Goal: Information Seeking & Learning: Learn about a topic

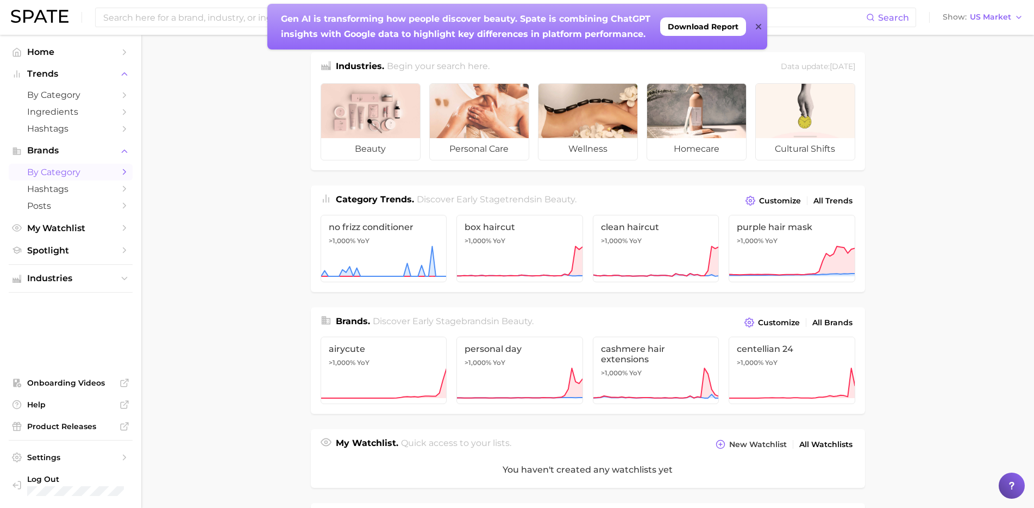
scroll to position [1, 0]
click at [88, 124] on span "Hashtags" at bounding box center [70, 128] width 87 height 10
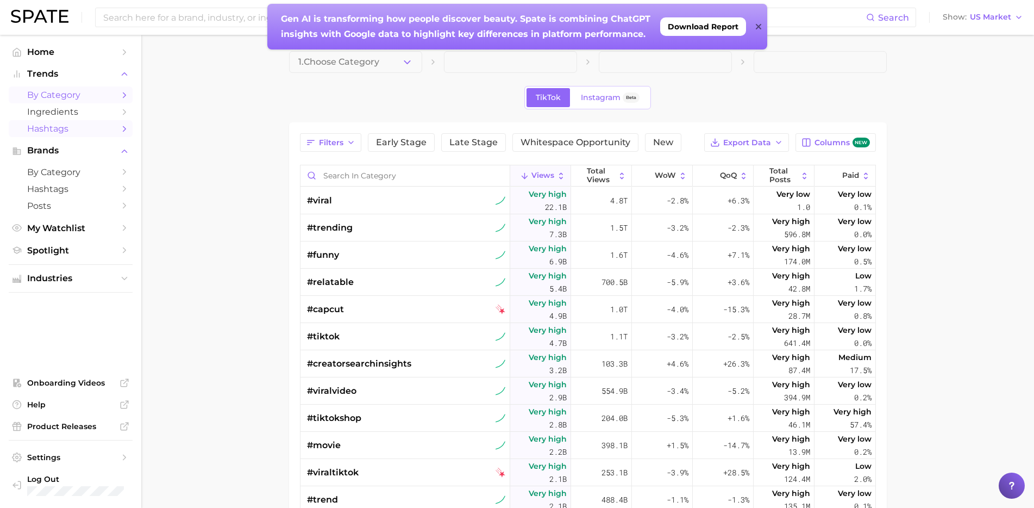
scroll to position [1, 0]
click at [83, 95] on span "by Category" at bounding box center [70, 95] width 87 height 10
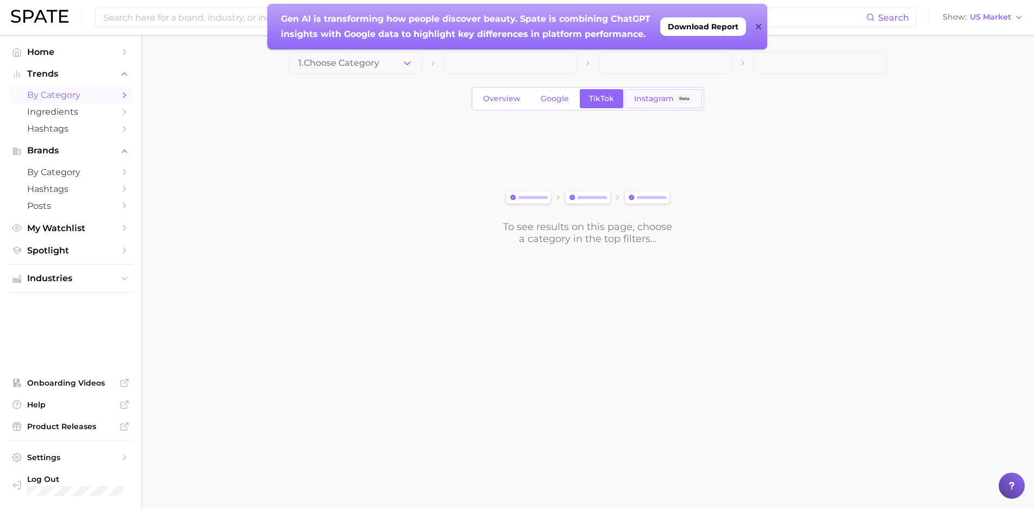
click at [631, 96] on link "Instagram Beta" at bounding box center [663, 98] width 77 height 19
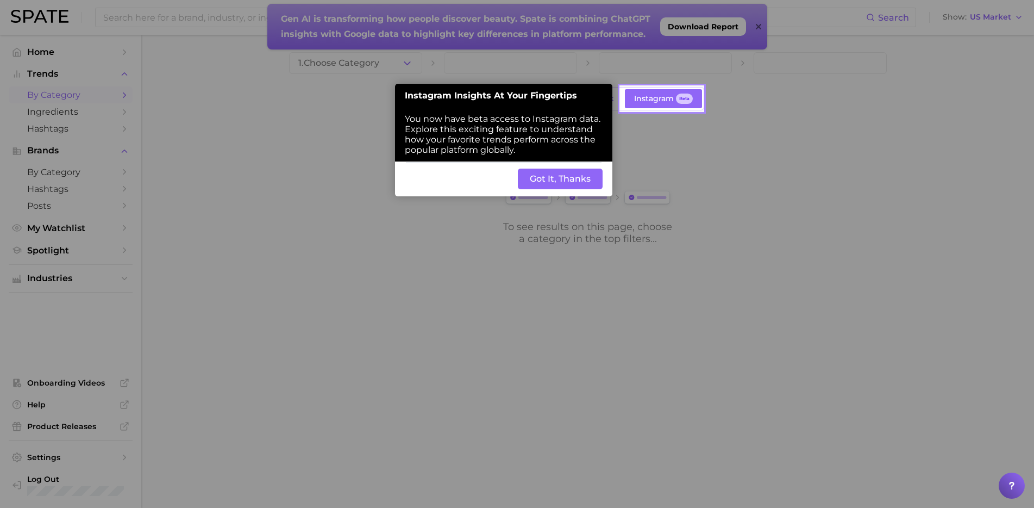
click at [556, 179] on button "Got It, Thanks" at bounding box center [560, 179] width 85 height 21
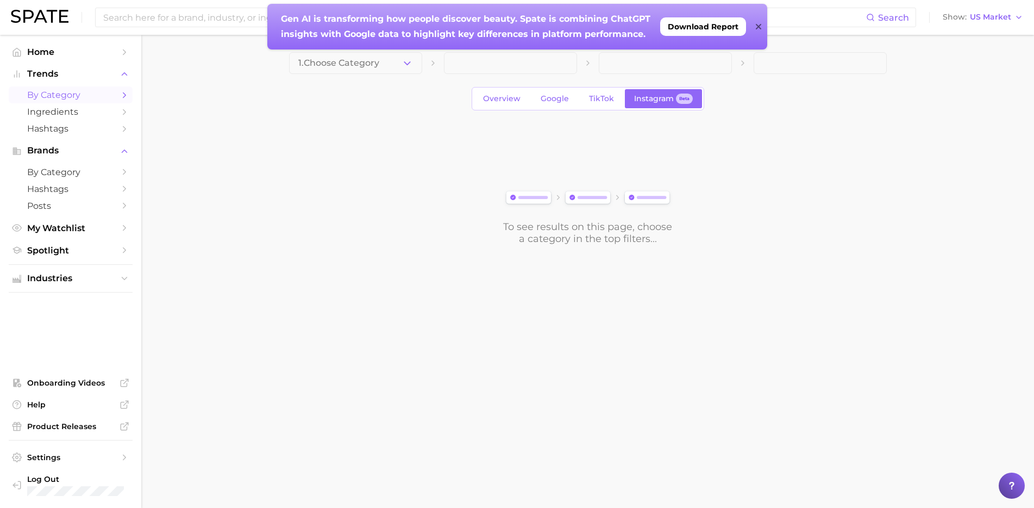
click at [370, 189] on div "To see results on this page, choose a category in the top filters..." at bounding box center [588, 183] width 598 height 121
click at [402, 60] on icon "button" at bounding box center [407, 63] width 11 height 11
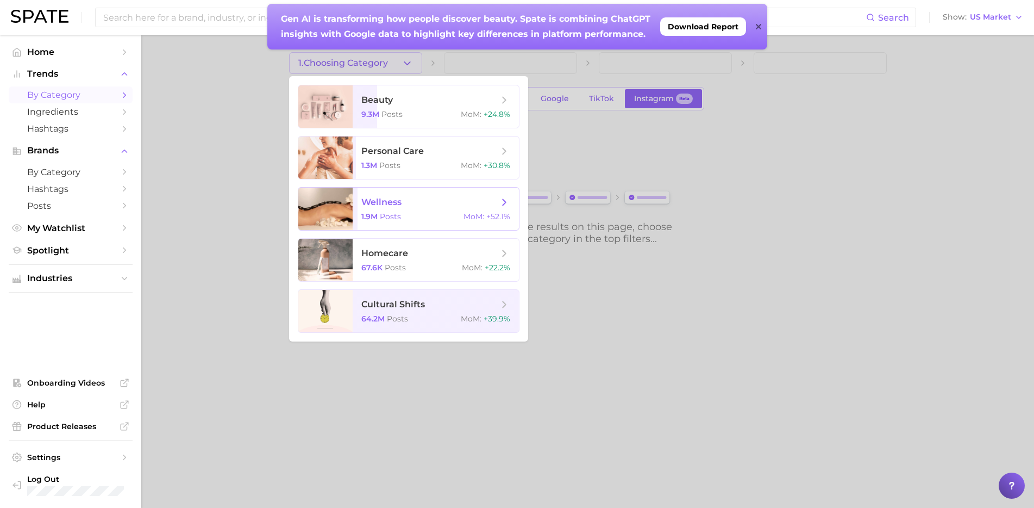
click at [363, 213] on span "1.9m" at bounding box center [369, 216] width 16 height 10
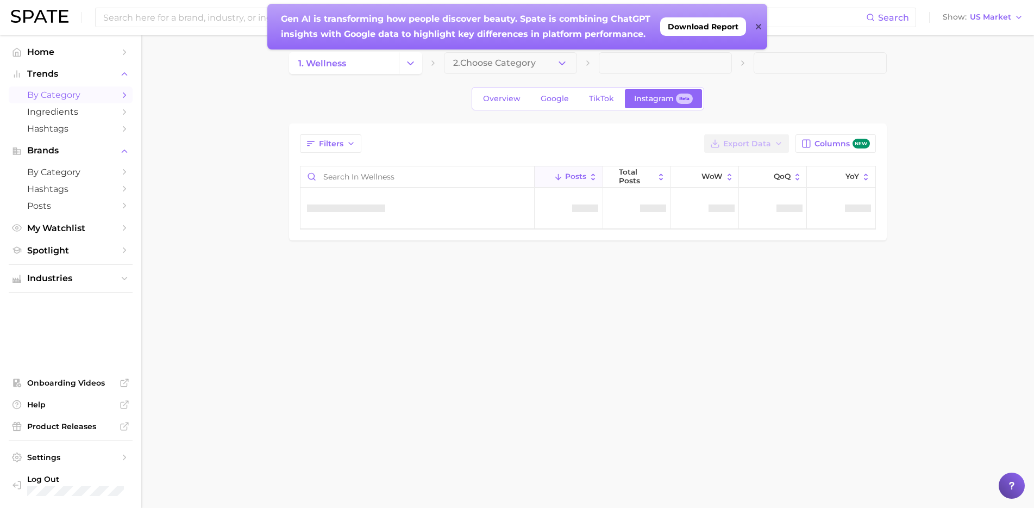
click at [483, 53] on button "2. Choose Category" at bounding box center [510, 63] width 133 height 22
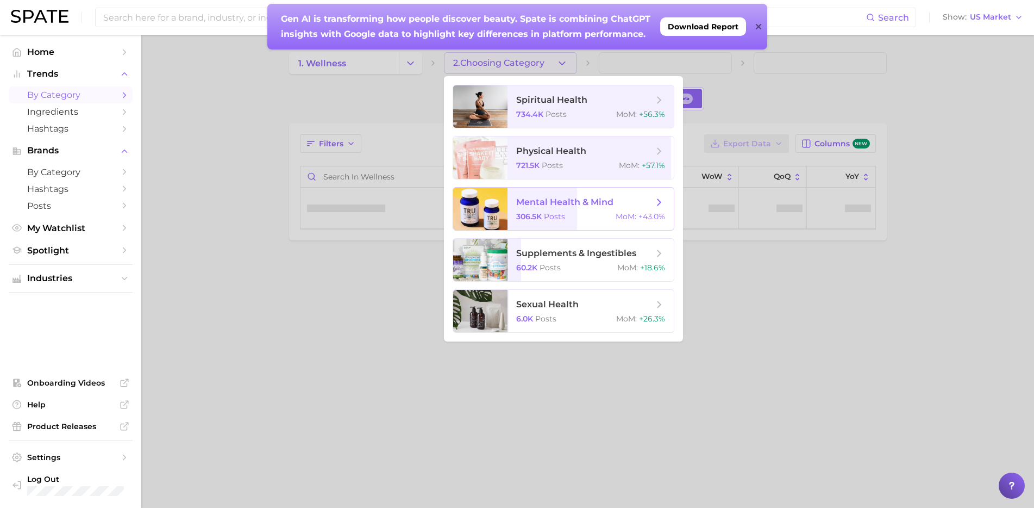
click at [563, 222] on span "mental health & mind 306.5k Posts MoM : +43.0%" at bounding box center [591, 209] width 166 height 42
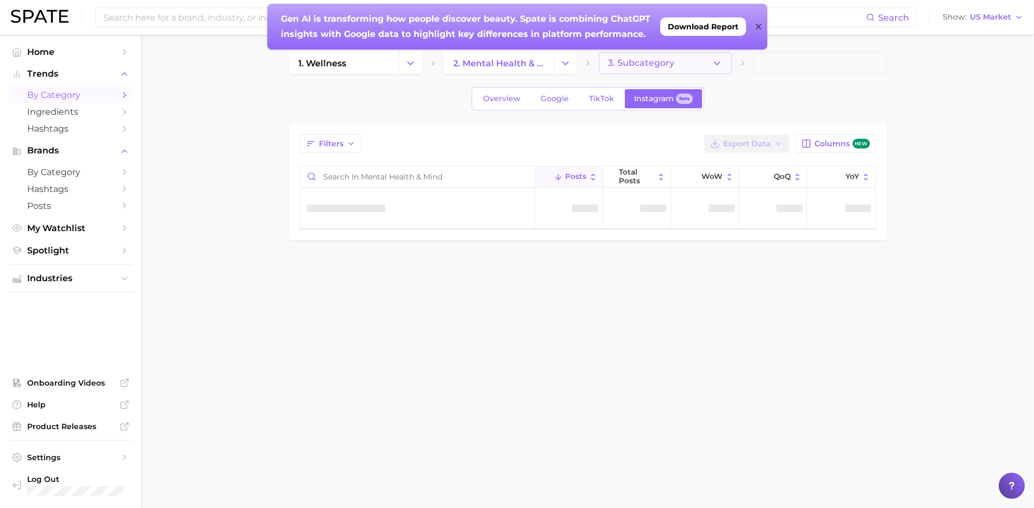
click at [650, 68] on span "3. Subcategory" at bounding box center [641, 63] width 66 height 10
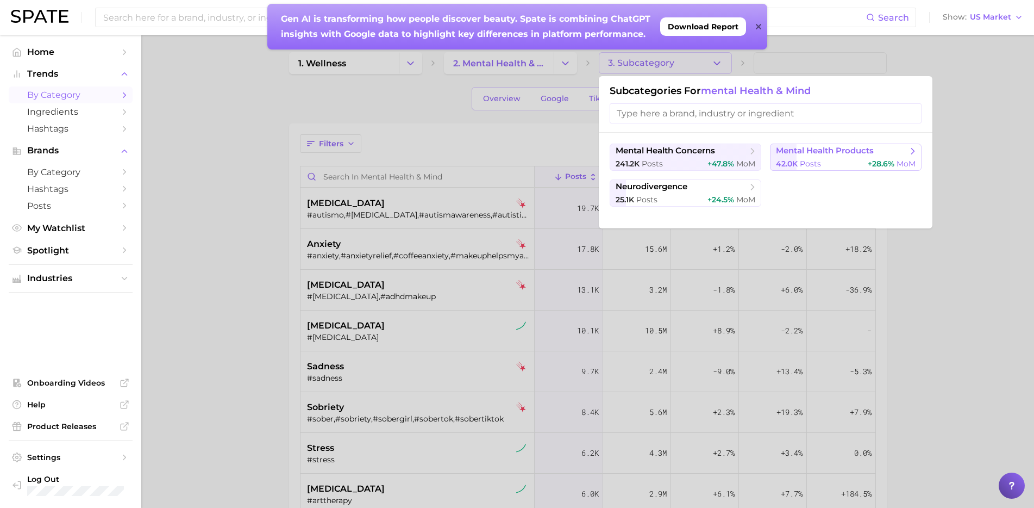
click at [816, 155] on span "mental health products" at bounding box center [825, 151] width 98 height 10
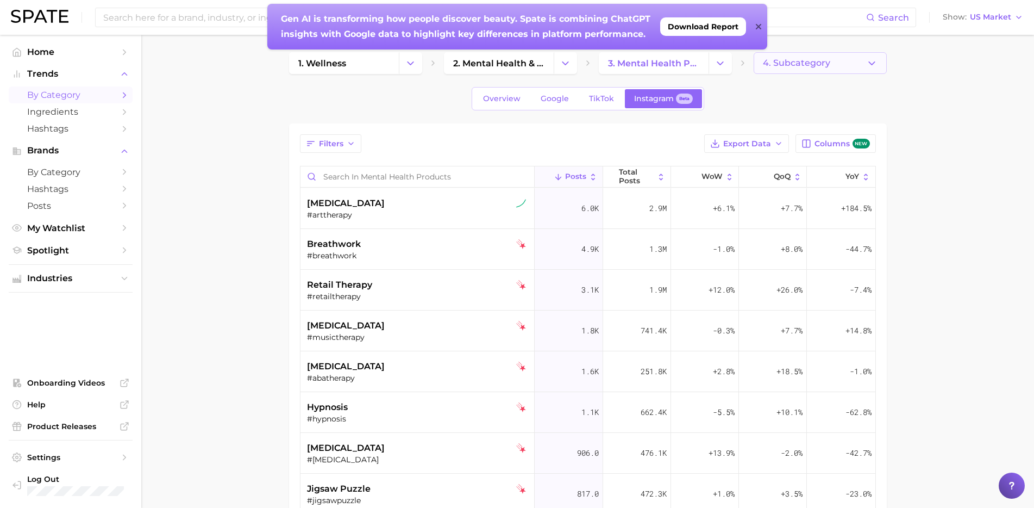
click at [837, 67] on button "4. Subcategory" at bounding box center [820, 63] width 133 height 22
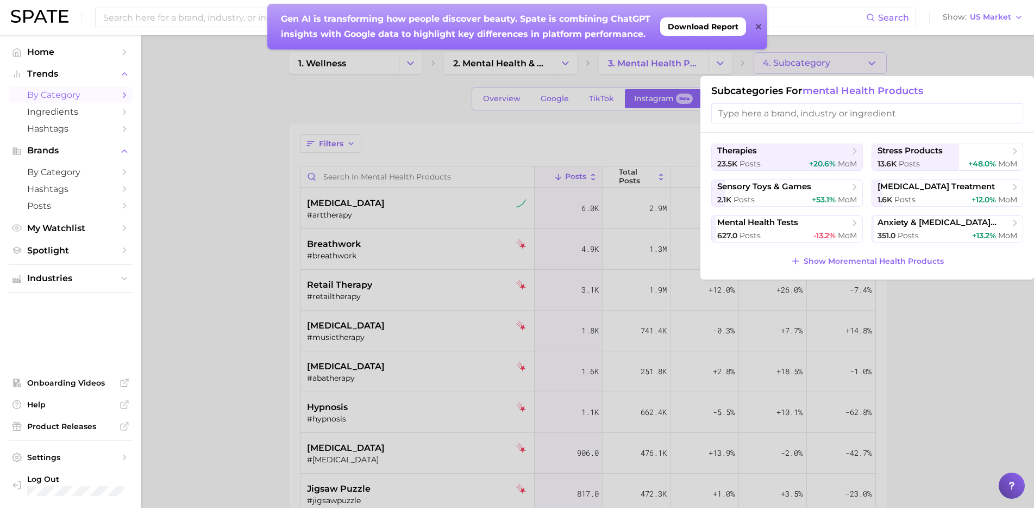
click at [957, 359] on div at bounding box center [517, 254] width 1034 height 508
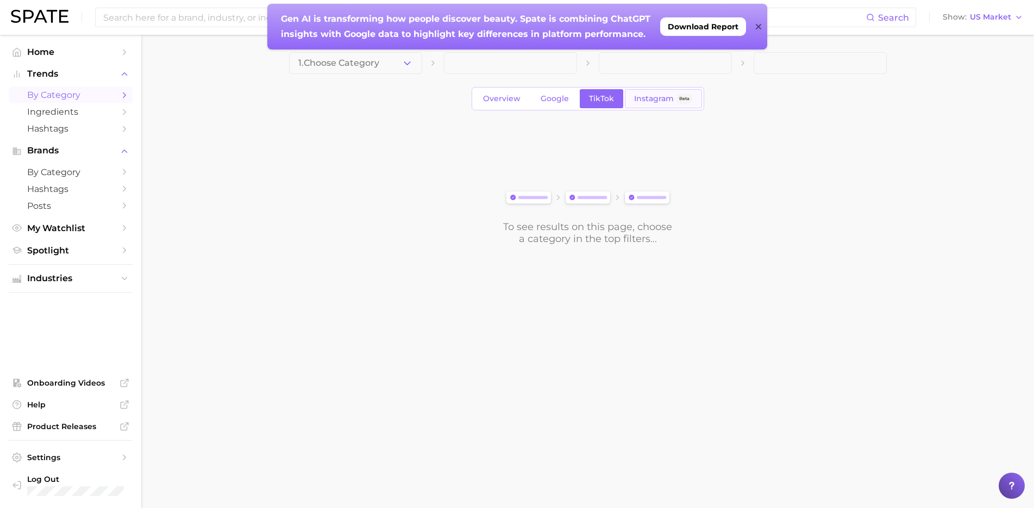
click at [643, 98] on span "Instagram" at bounding box center [654, 98] width 40 height 9
click at [399, 64] on button "1. Choose Category" at bounding box center [355, 63] width 133 height 22
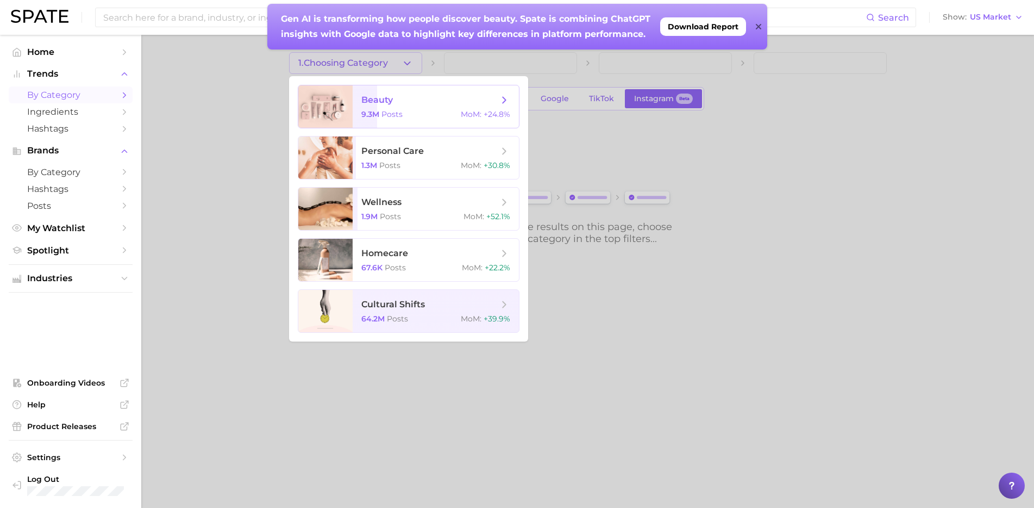
click at [420, 101] on span "beauty" at bounding box center [429, 100] width 137 height 12
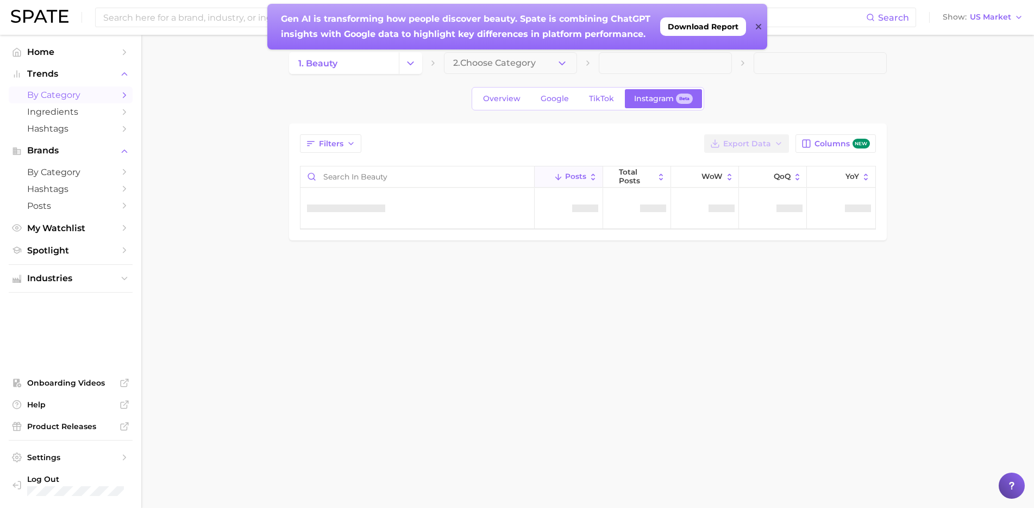
click at [550, 51] on main "1. beauty 2. Choose Category Overview Google TikTok Instagram Beta Filters Expo…" at bounding box center [587, 165] width 893 height 260
click at [550, 60] on button "2. Choose Category" at bounding box center [510, 63] width 133 height 22
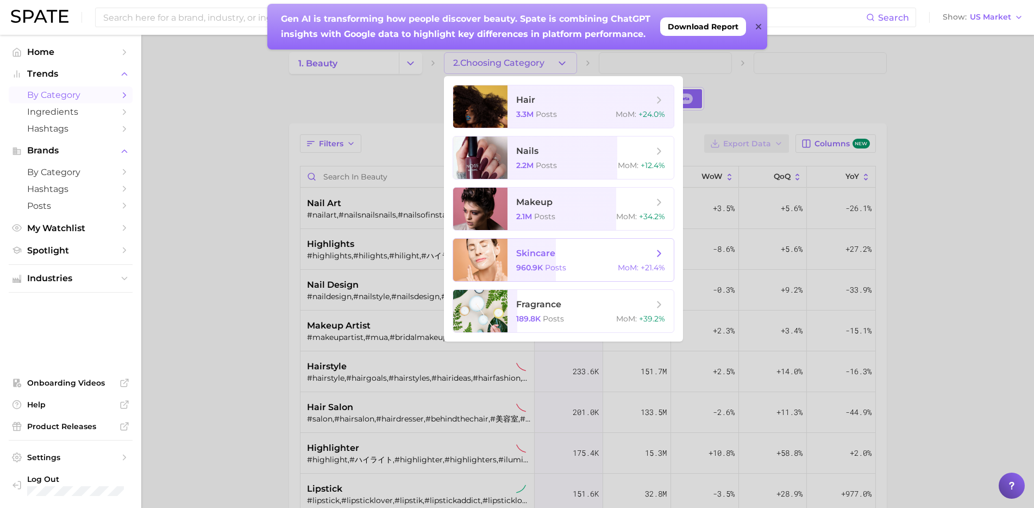
click at [560, 267] on span "Posts" at bounding box center [555, 268] width 21 height 10
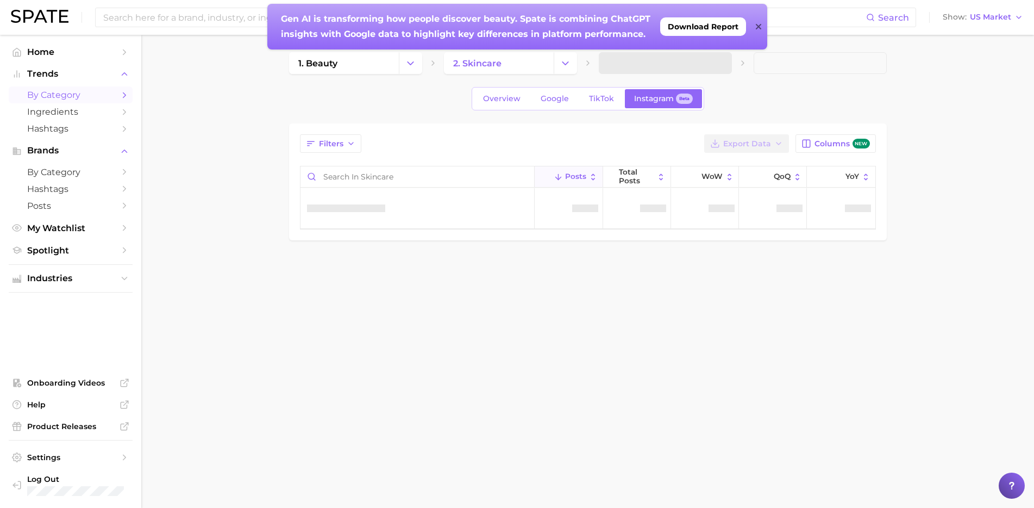
click at [751, 94] on div "Overview Google TikTok Instagram Beta" at bounding box center [588, 98] width 598 height 23
click at [734, 66] on div "1. beauty 2. skincare" at bounding box center [588, 63] width 598 height 22
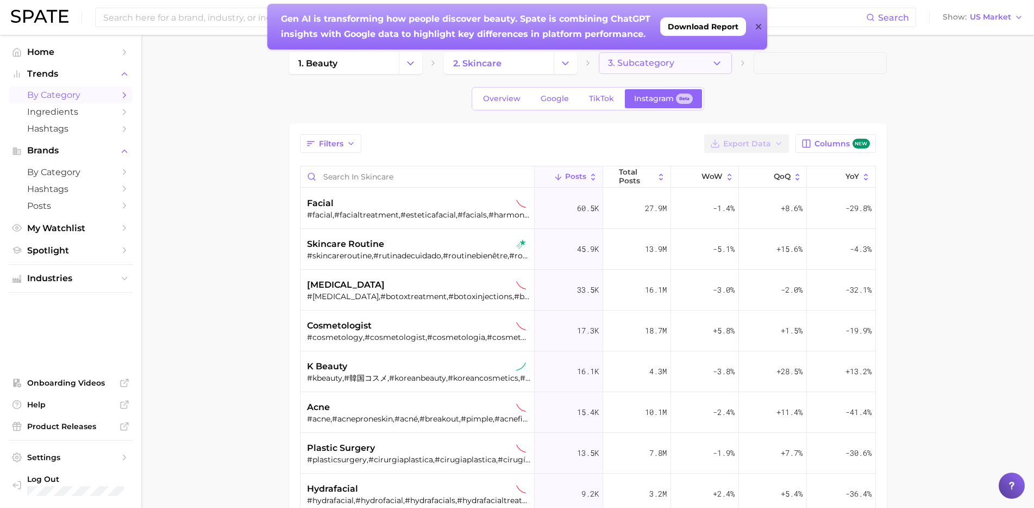
click at [669, 59] on span "3. Subcategory" at bounding box center [641, 63] width 66 height 10
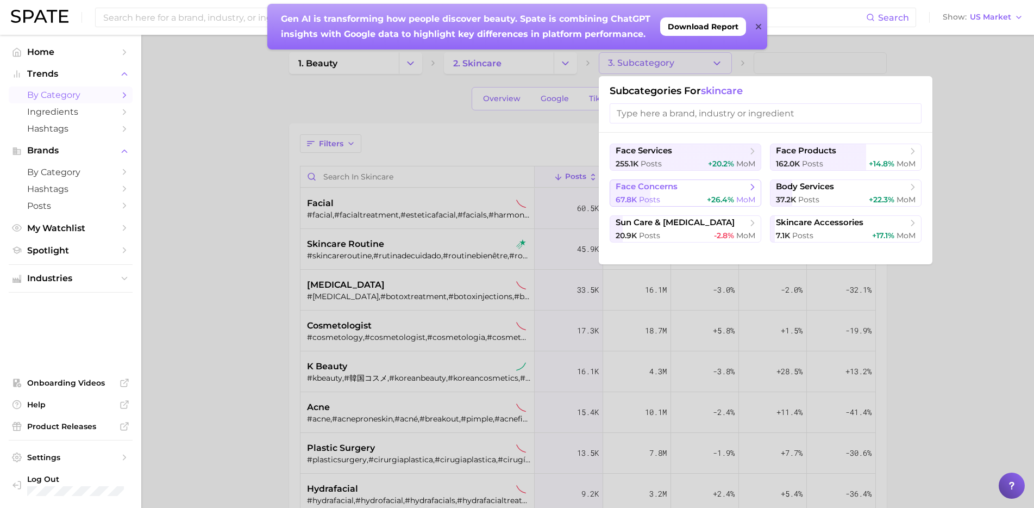
click at [652, 188] on span "face concerns" at bounding box center [647, 187] width 62 height 10
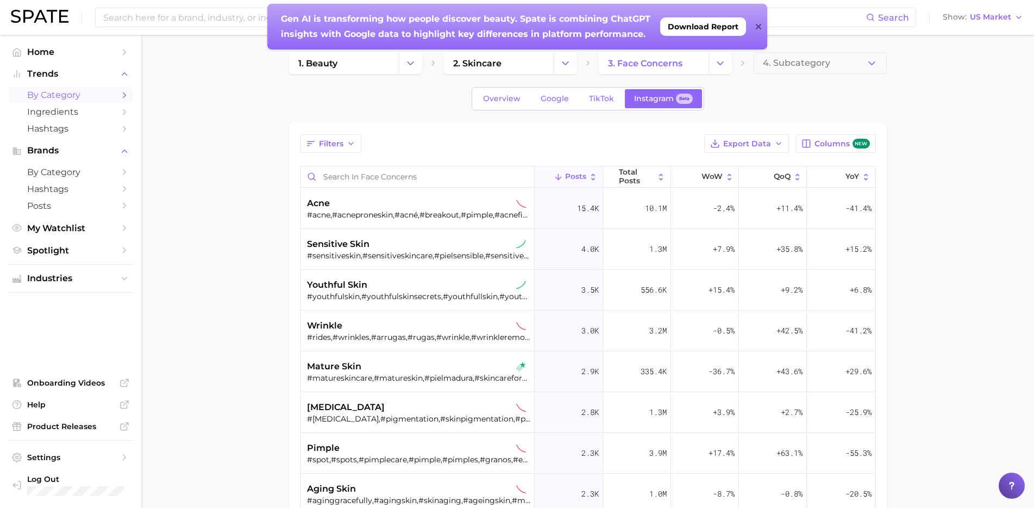
click at [797, 66] on span "4. Subcategory" at bounding box center [796, 63] width 67 height 10
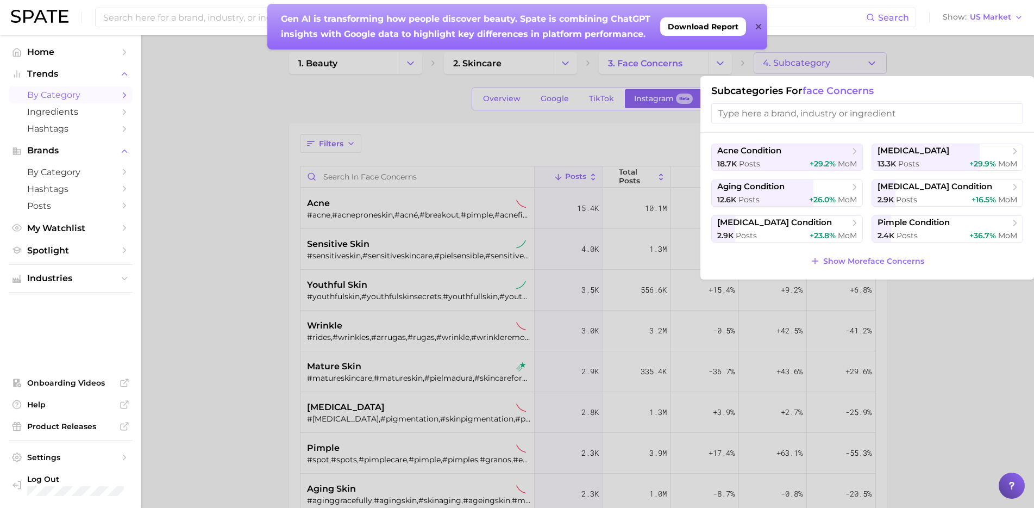
click at [994, 333] on div at bounding box center [517, 254] width 1034 height 508
